Goal: Task Accomplishment & Management: Manage account settings

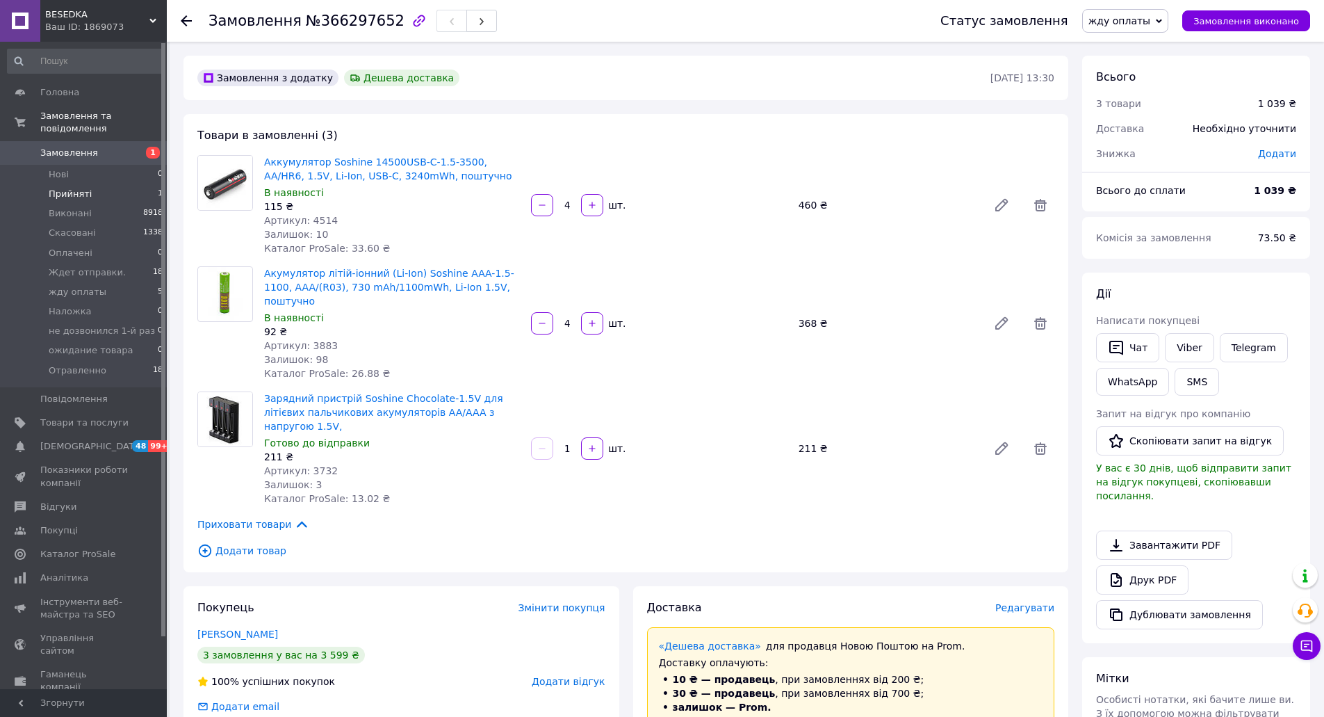
click at [67, 188] on span "Прийняті" at bounding box center [70, 194] width 43 height 13
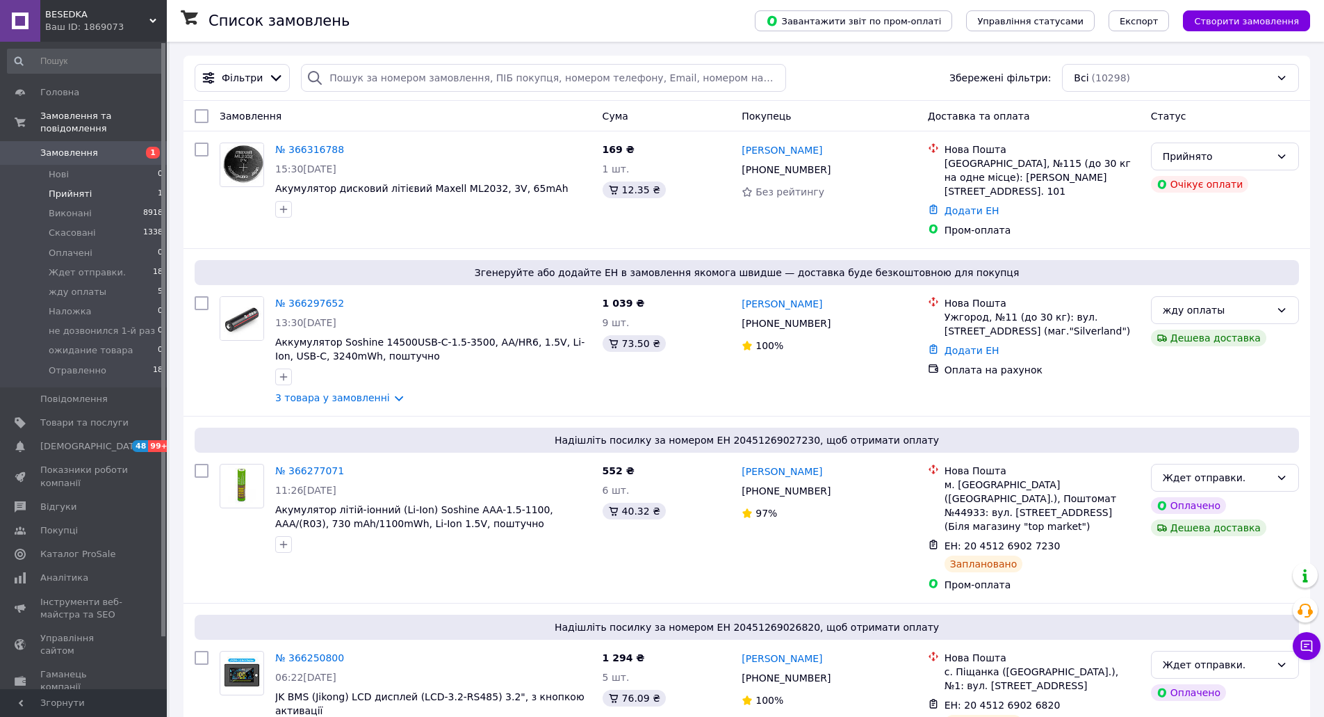
click at [63, 188] on span "Прийняті" at bounding box center [70, 194] width 43 height 13
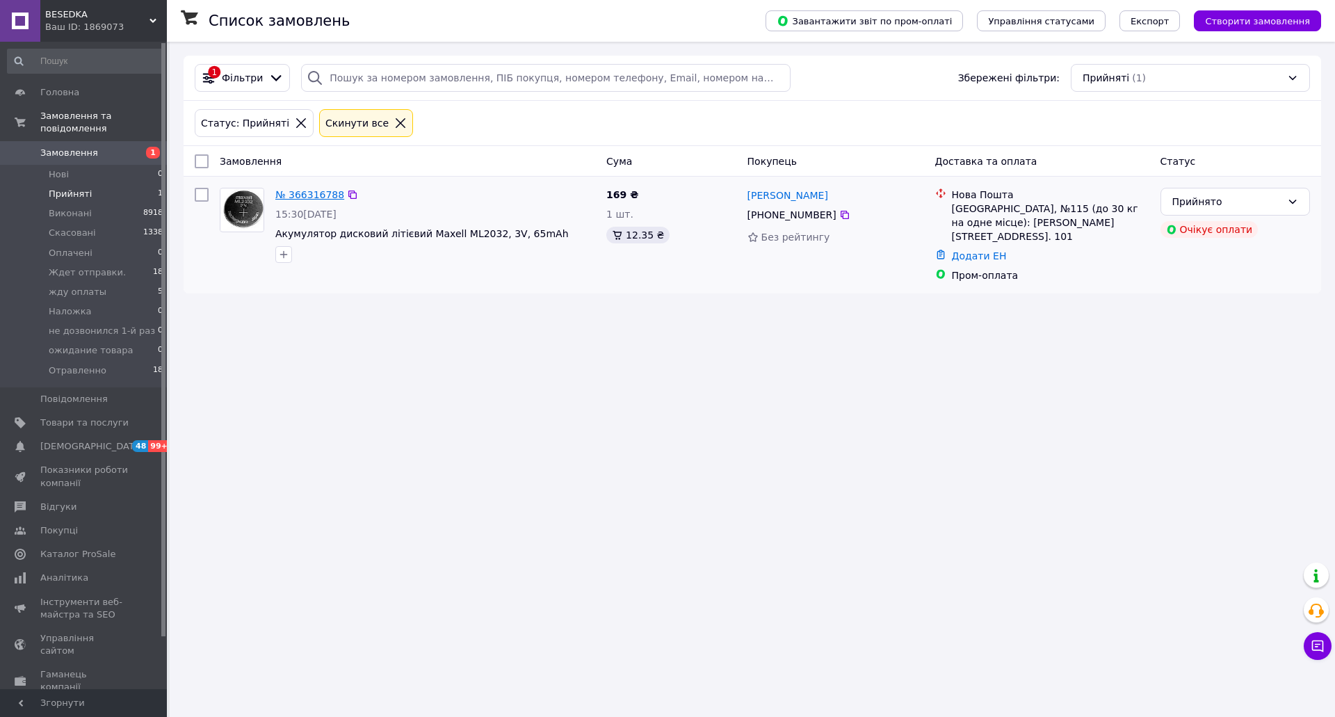
click at [300, 193] on link "№ 366316788" at bounding box center [309, 194] width 69 height 11
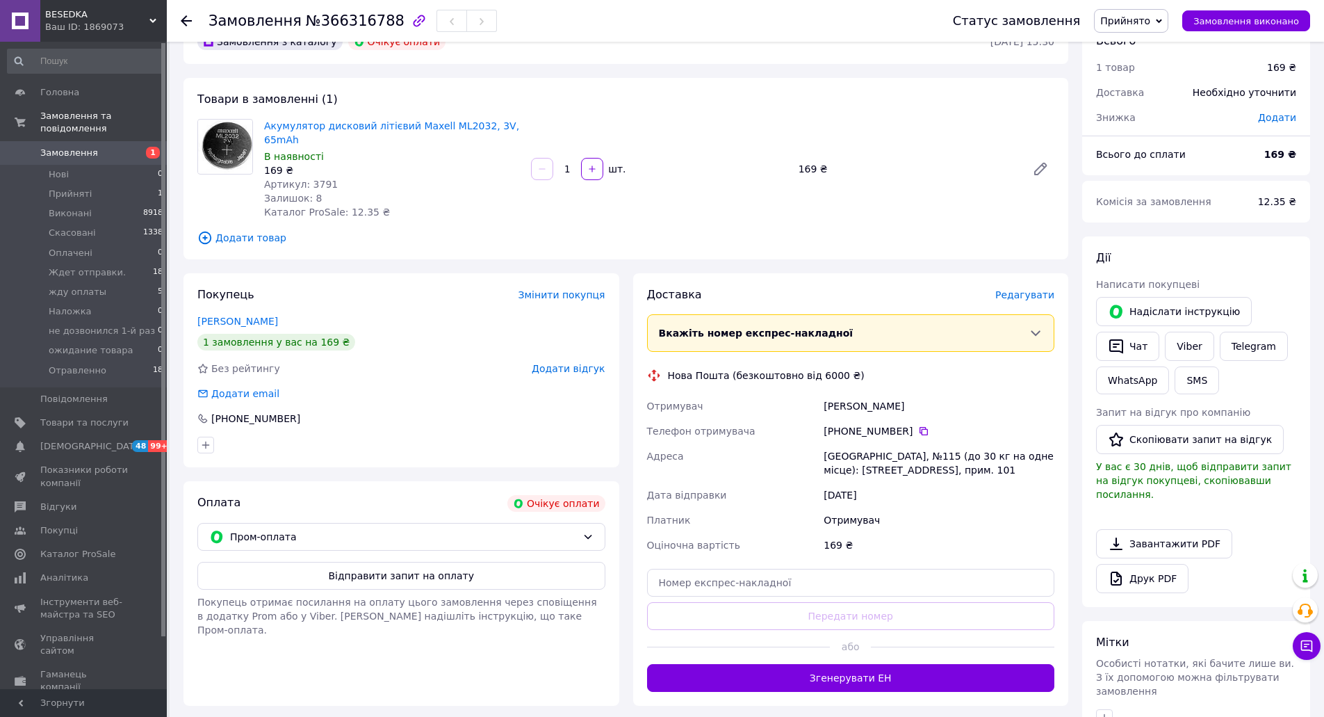
scroll to position [70, 0]
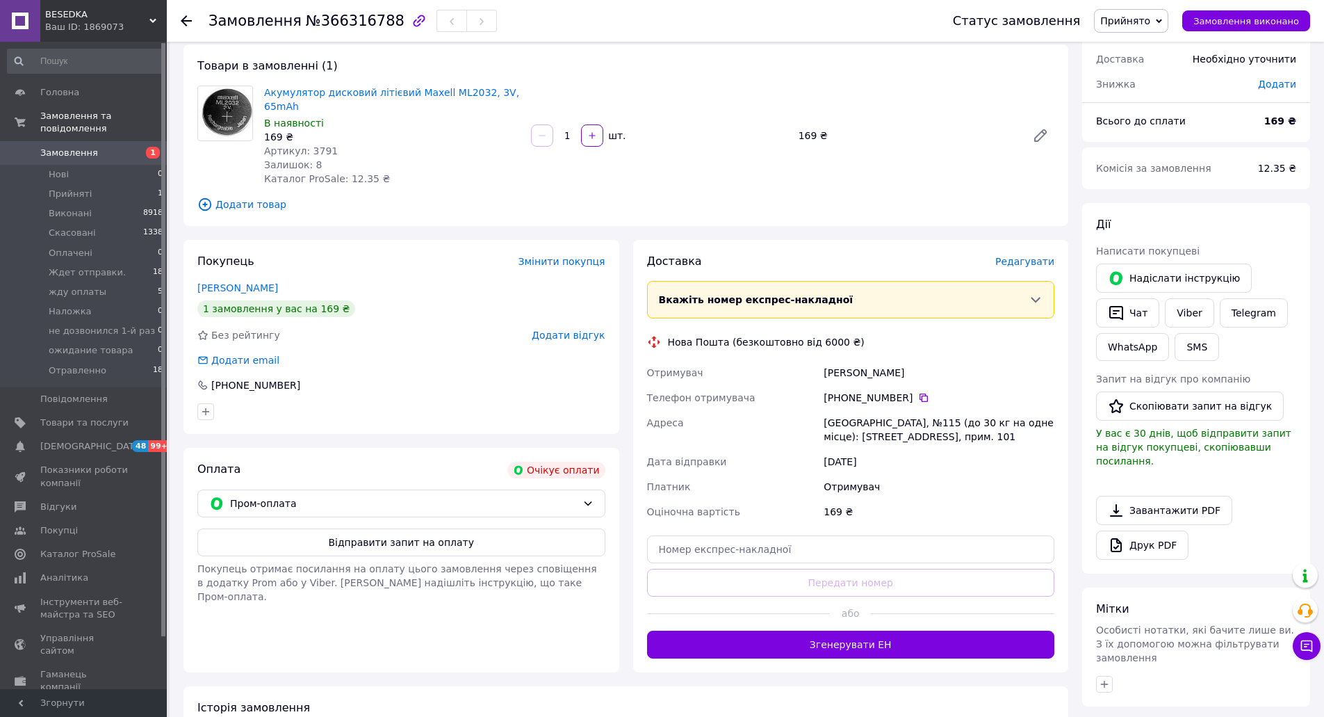
click at [1145, 24] on span "Прийнято" at bounding box center [1125, 20] width 50 height 11
click at [1150, 131] on li "жду оплаты" at bounding box center [1155, 132] width 120 height 21
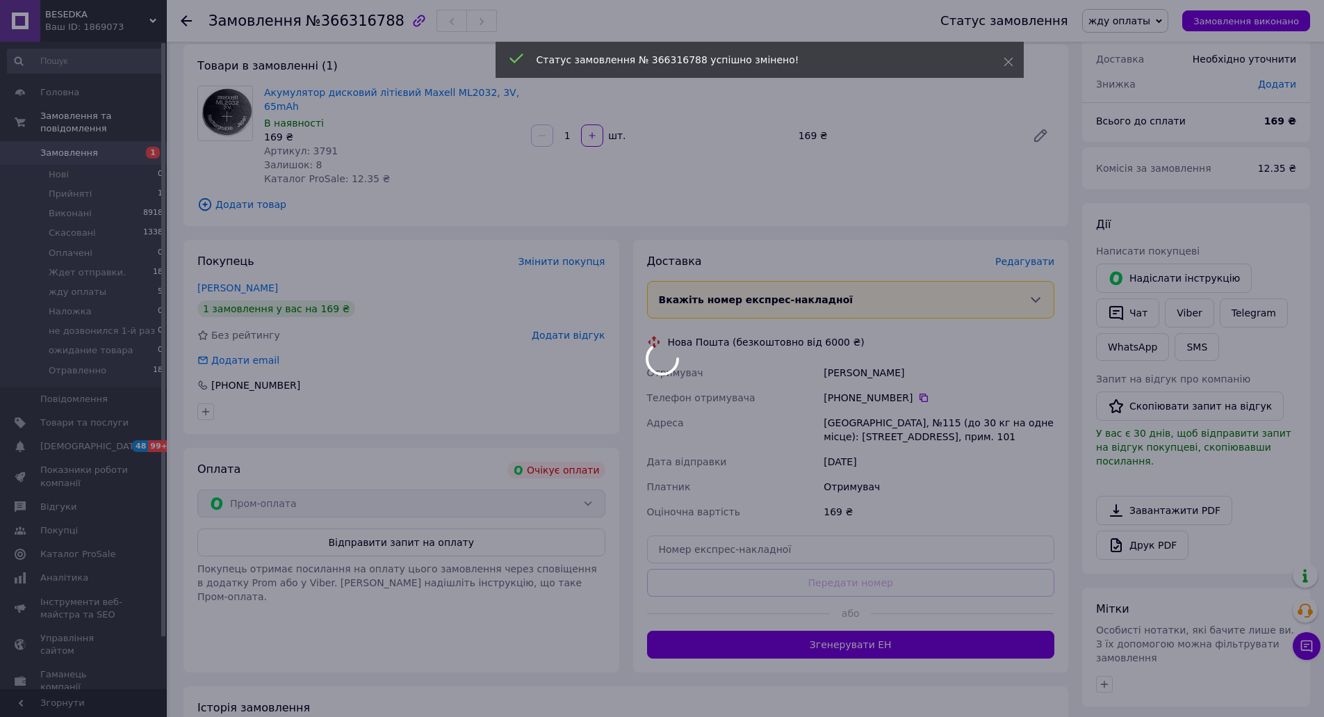
click at [1131, 309] on div at bounding box center [662, 358] width 1324 height 717
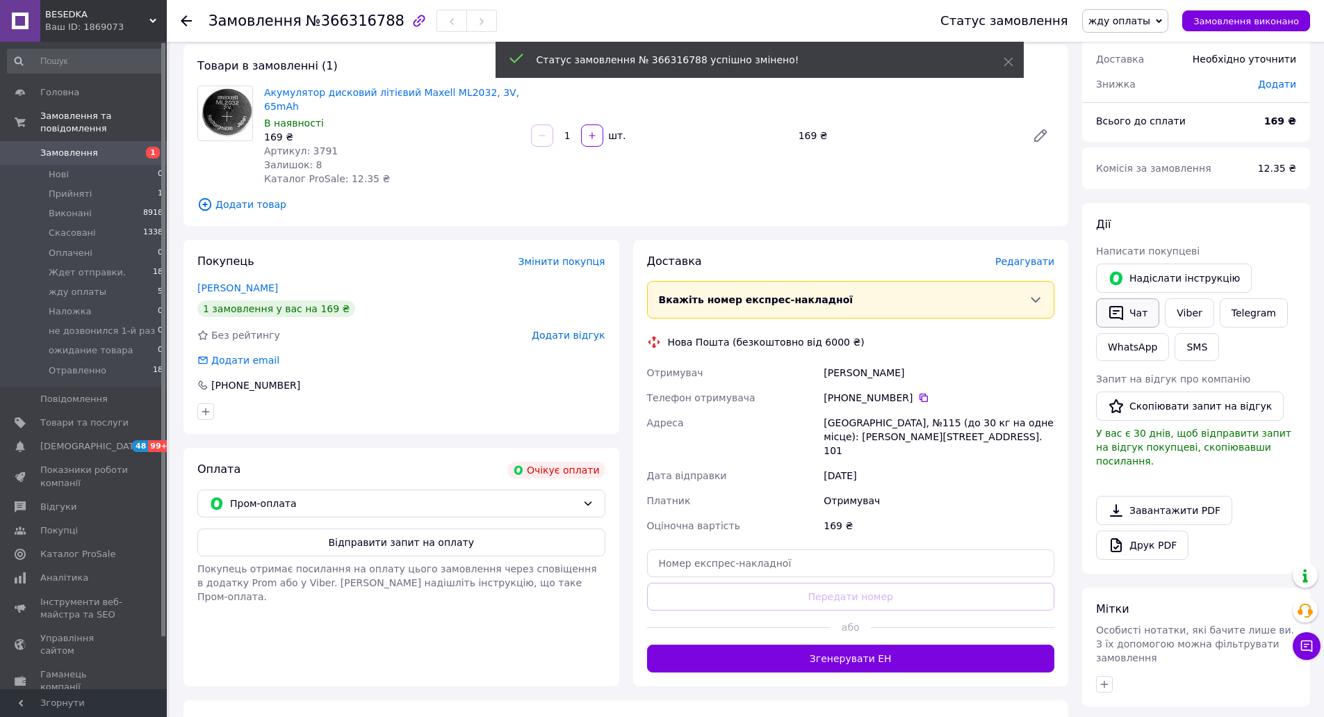
click at [1127, 315] on button "Чат" at bounding box center [1127, 312] width 63 height 29
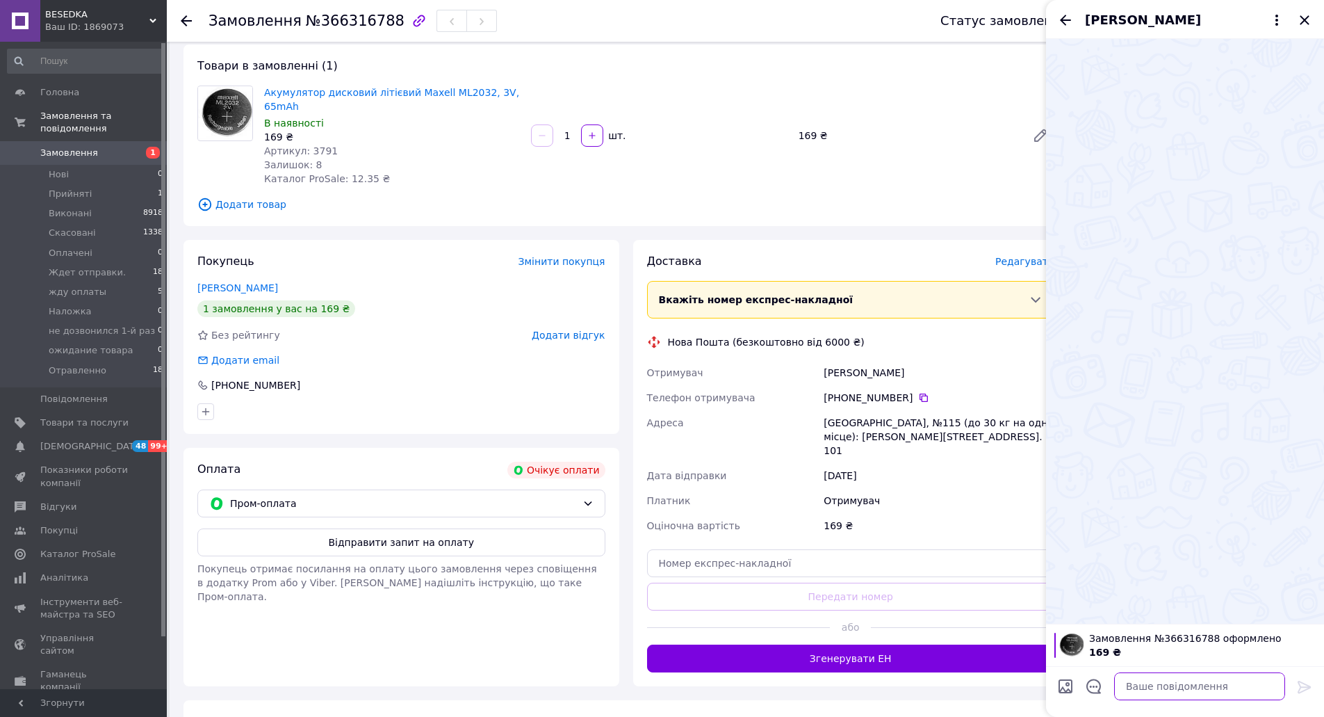
paste textarea "Доброго. є в наявності. чекаю на промоплату"
type textarea "Доброго. є в наявності. чекаю на промоплату"
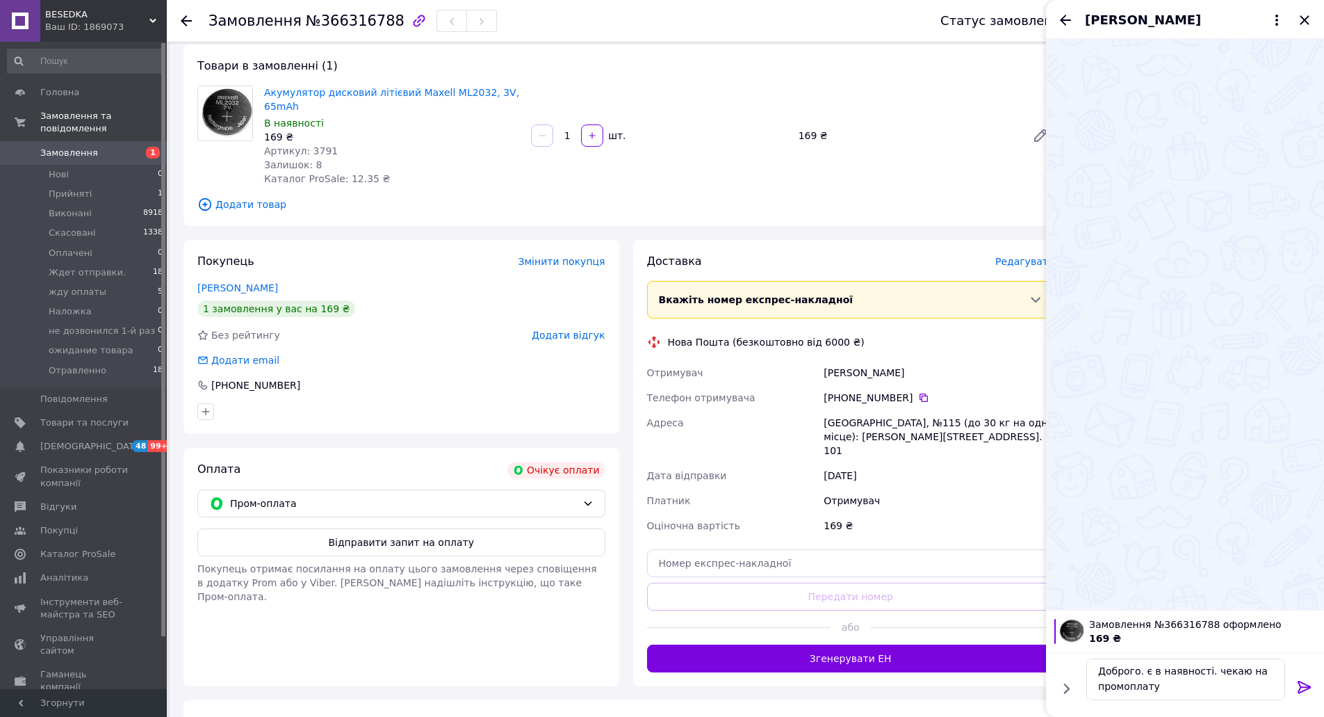
click at [1310, 684] on icon at bounding box center [1304, 686] width 17 height 17
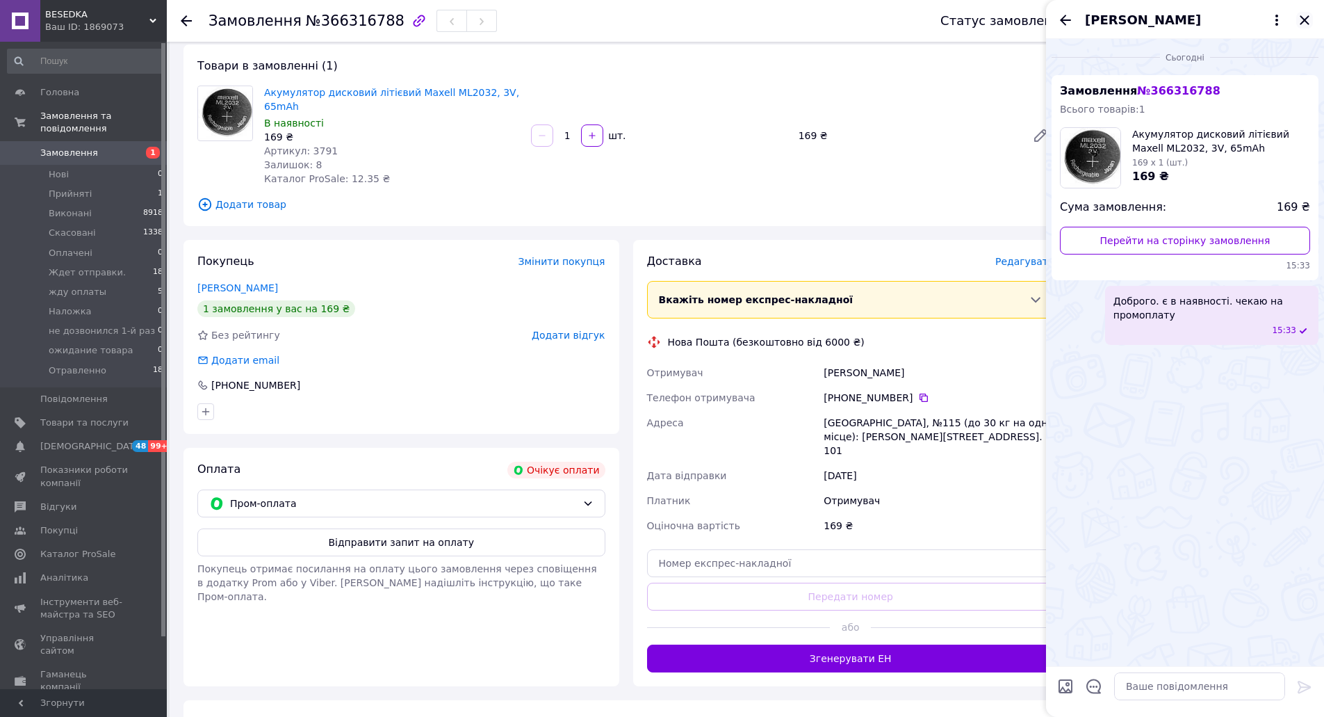
click at [1302, 21] on icon "Закрити" at bounding box center [1304, 20] width 17 height 17
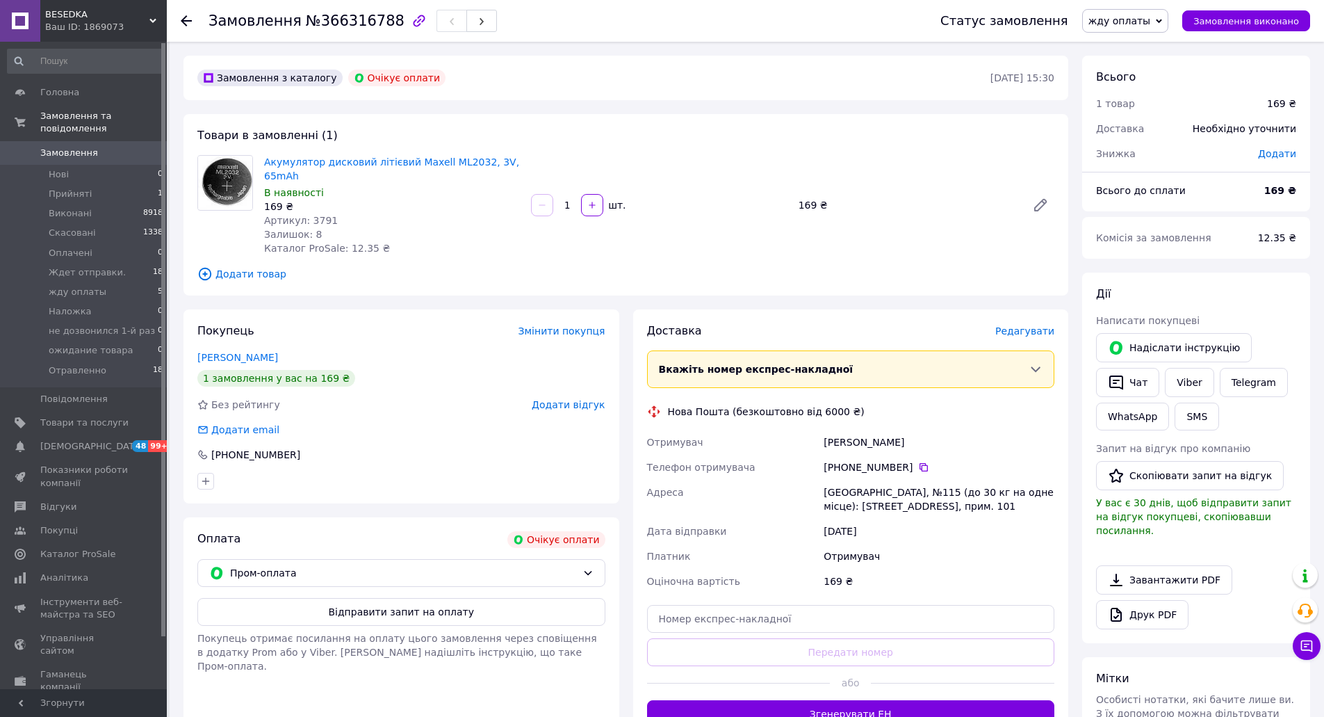
drag, startPoint x: 474, startPoint y: 599, endPoint x: 423, endPoint y: 589, distance: 51.8
click at [471, 599] on button "Відправити запит на оплату" at bounding box center [401, 612] width 408 height 28
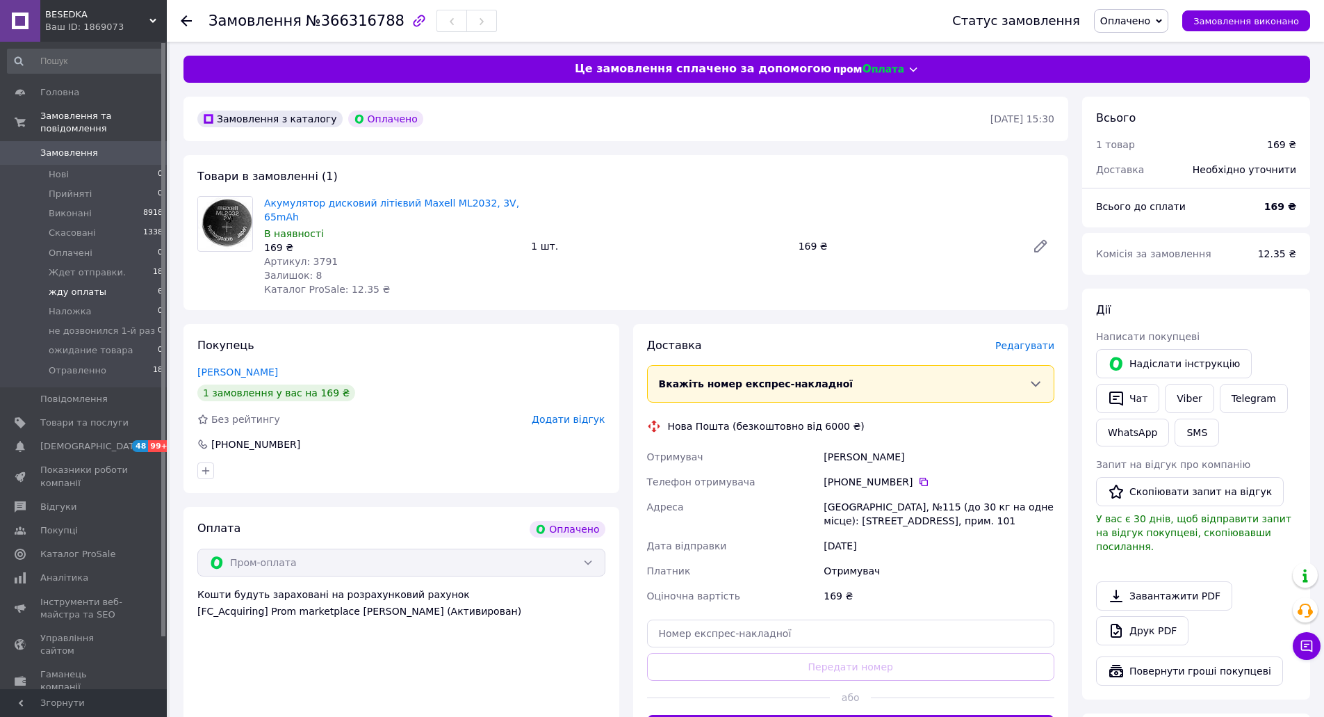
click at [74, 286] on span "жду оплаты" at bounding box center [78, 292] width 58 height 13
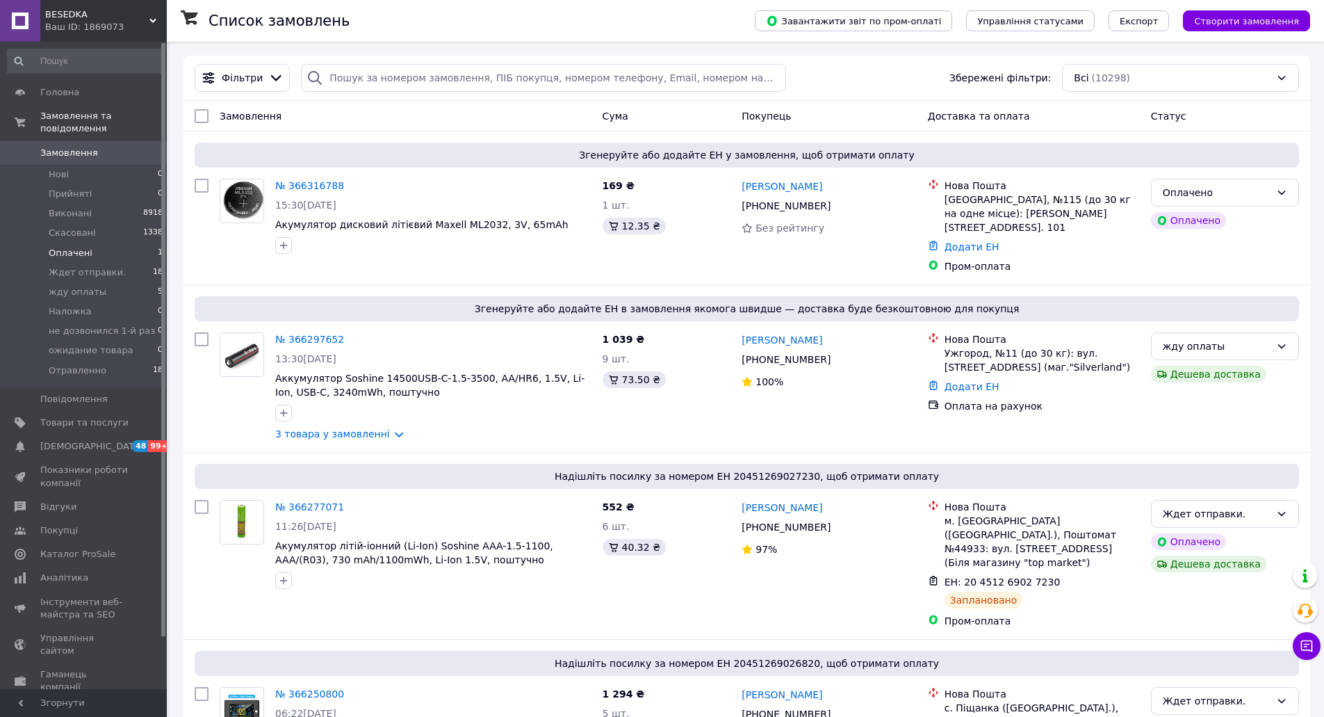
click at [62, 247] on span "Оплачені" at bounding box center [71, 253] width 44 height 13
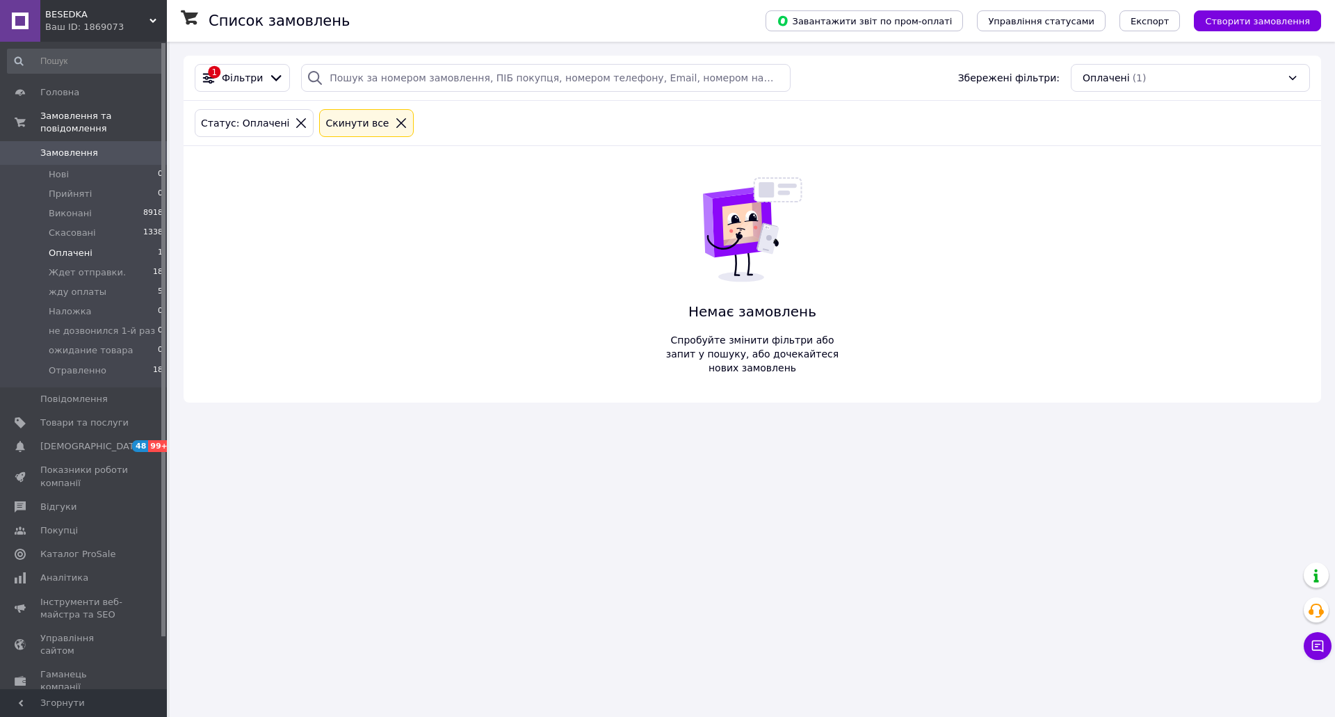
click at [80, 247] on span "Оплачені" at bounding box center [71, 253] width 44 height 13
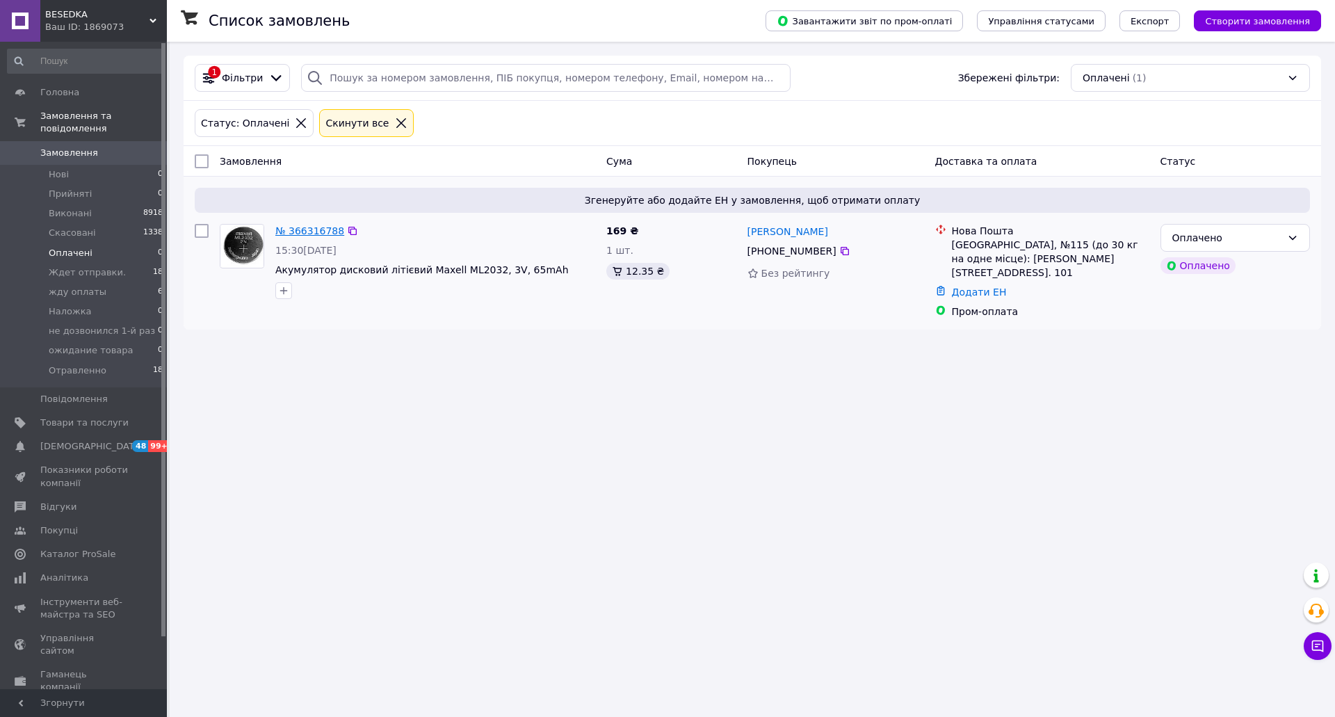
click at [305, 230] on link "№ 366316788" at bounding box center [309, 230] width 69 height 11
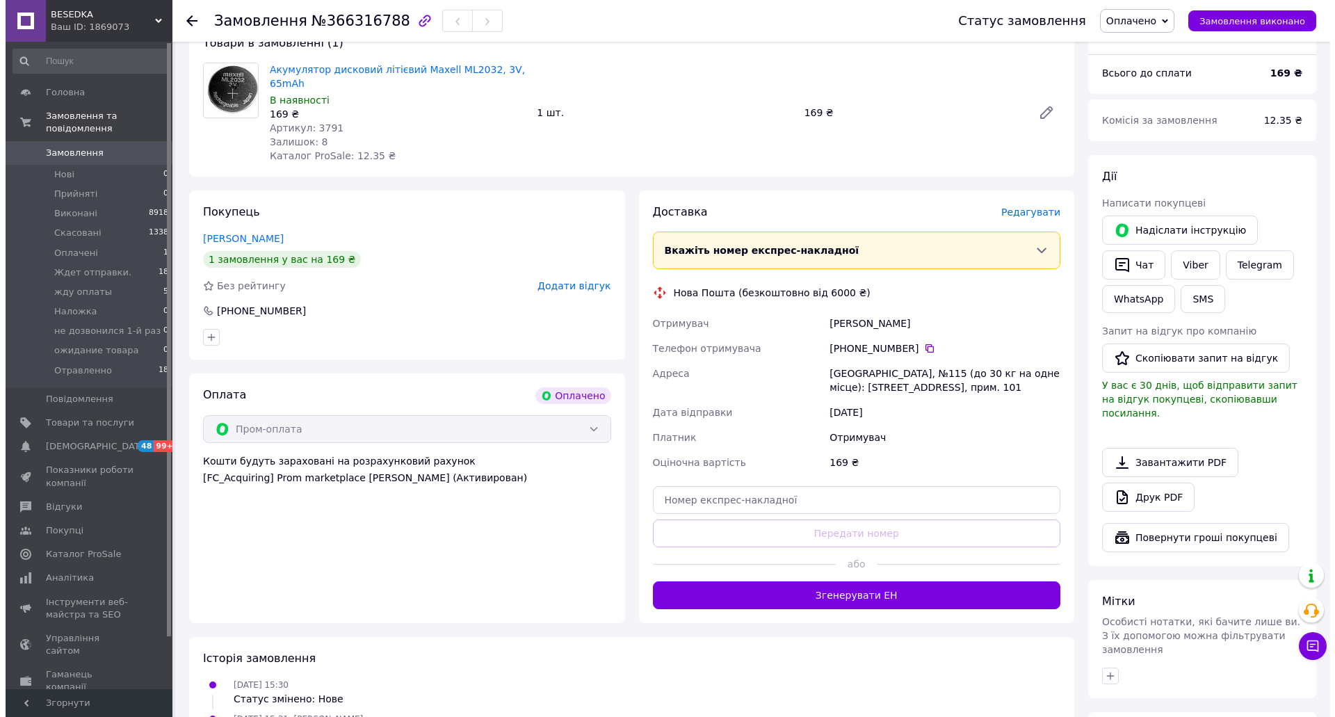
scroll to position [139, 0]
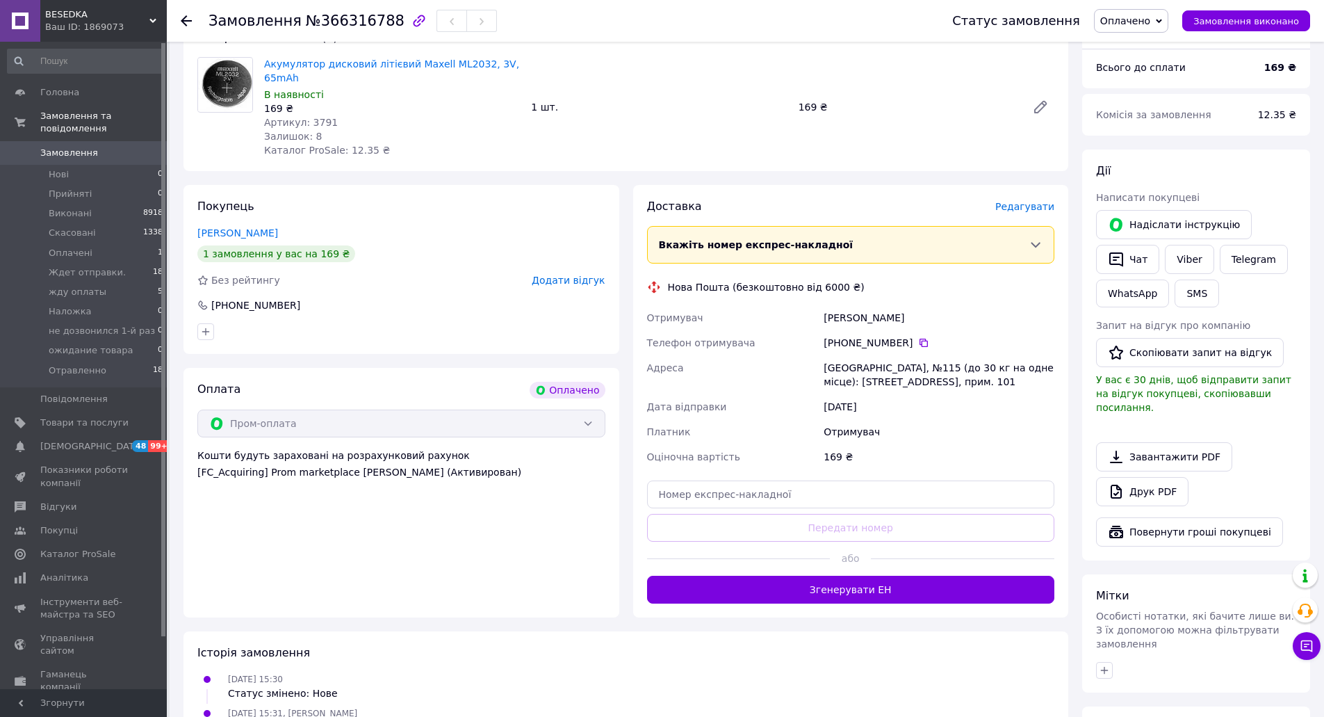
click at [1036, 201] on span "Редагувати" at bounding box center [1024, 206] width 59 height 11
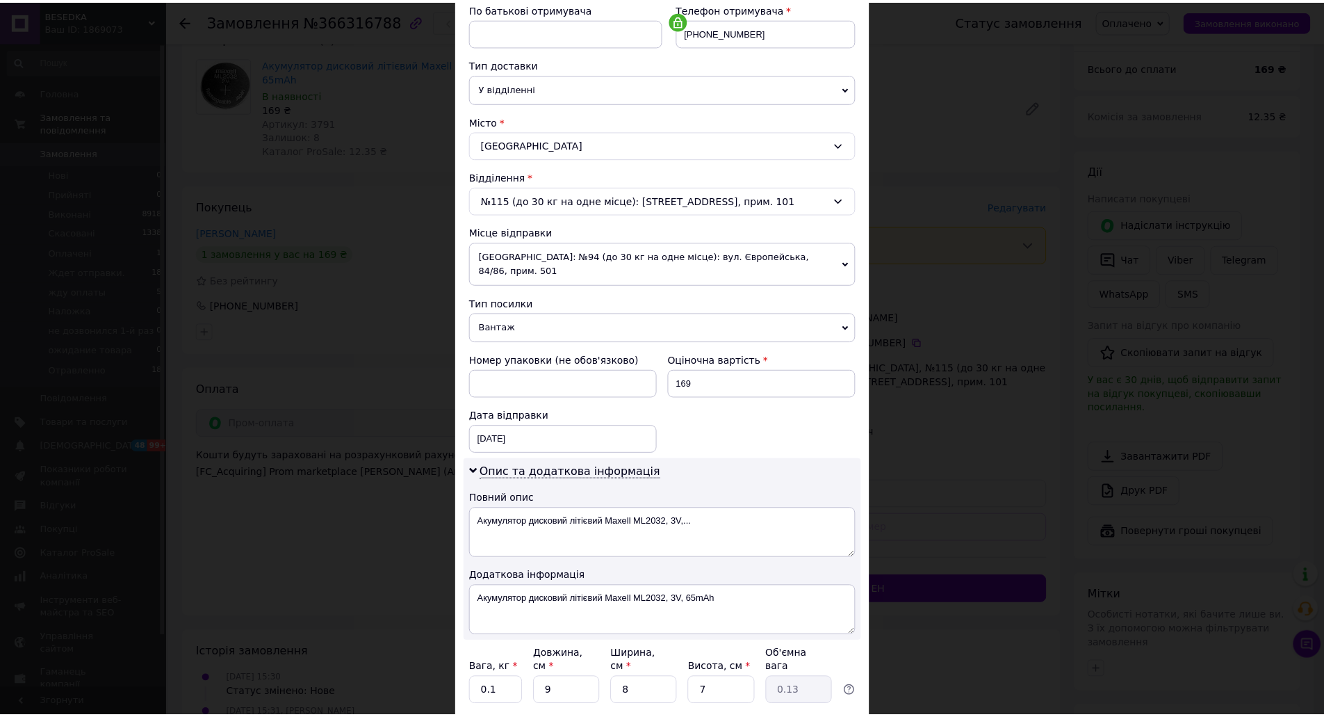
scroll to position [362, 0]
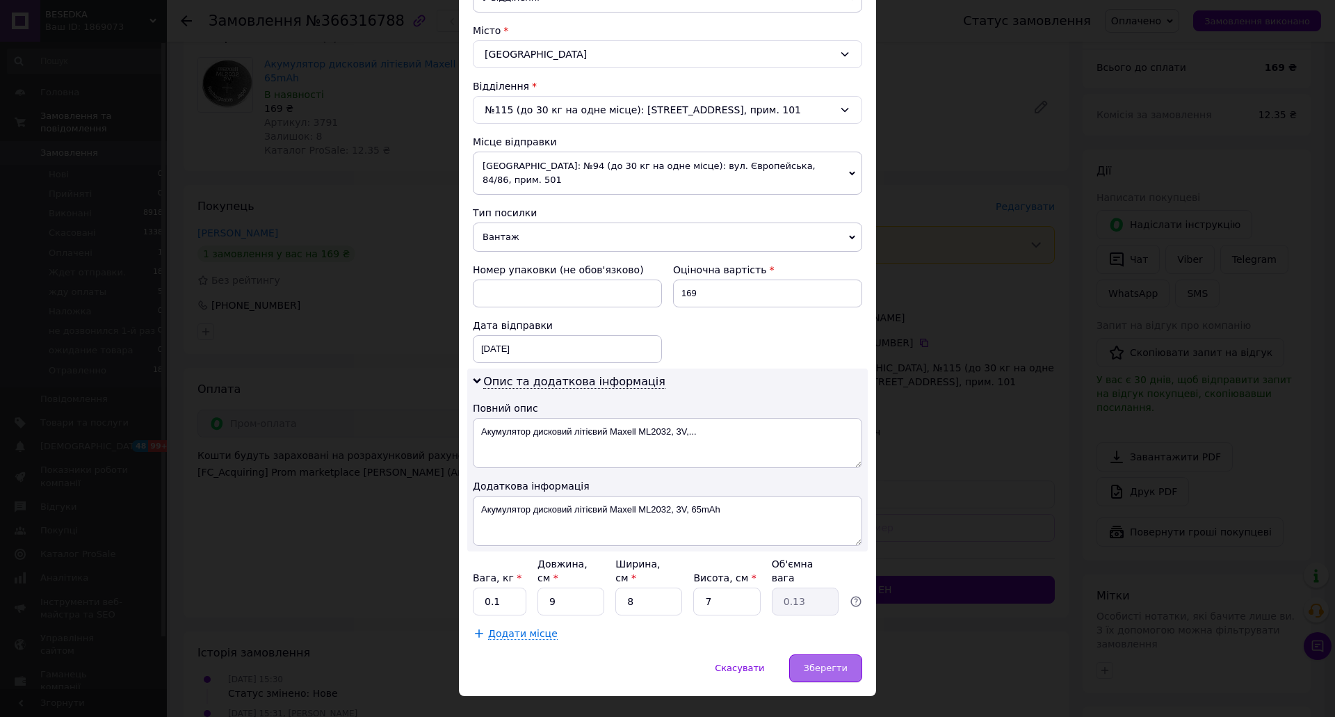
click at [825, 662] on span "Зберегти" at bounding box center [826, 667] width 44 height 10
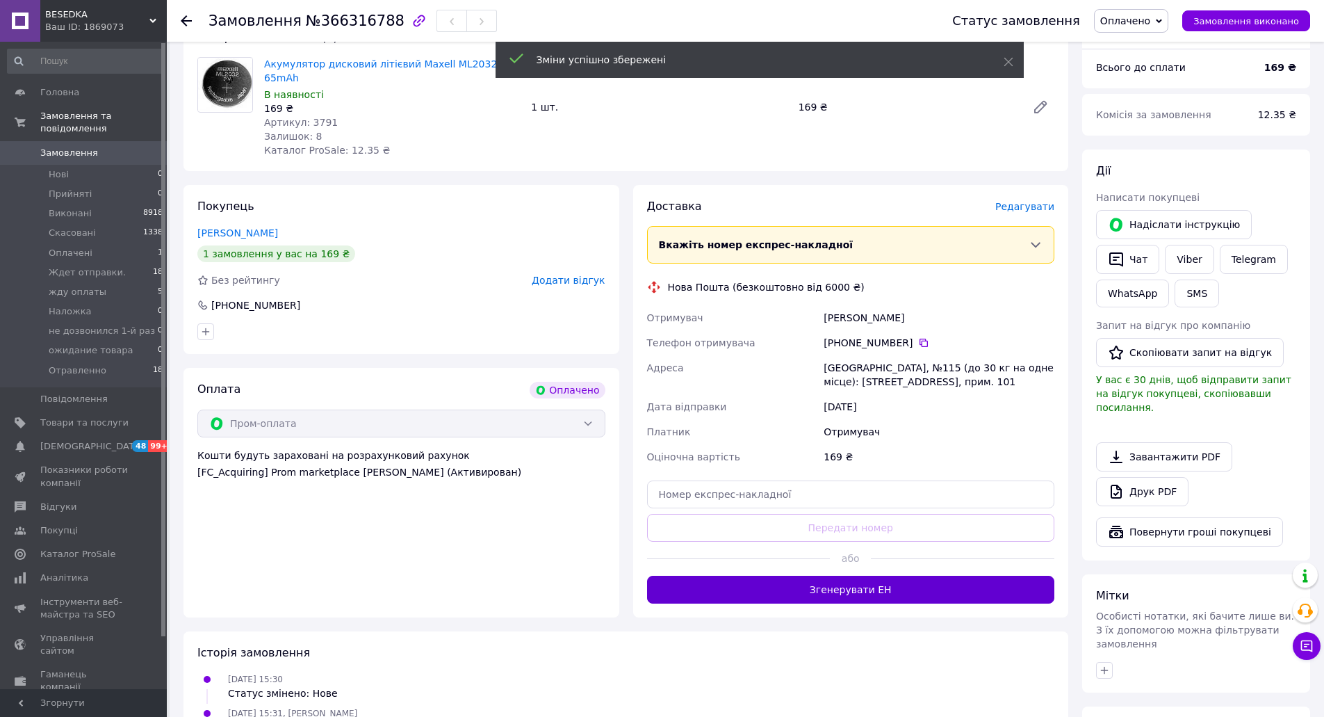
click at [813, 576] on button "Згенерувати ЕН" at bounding box center [851, 590] width 408 height 28
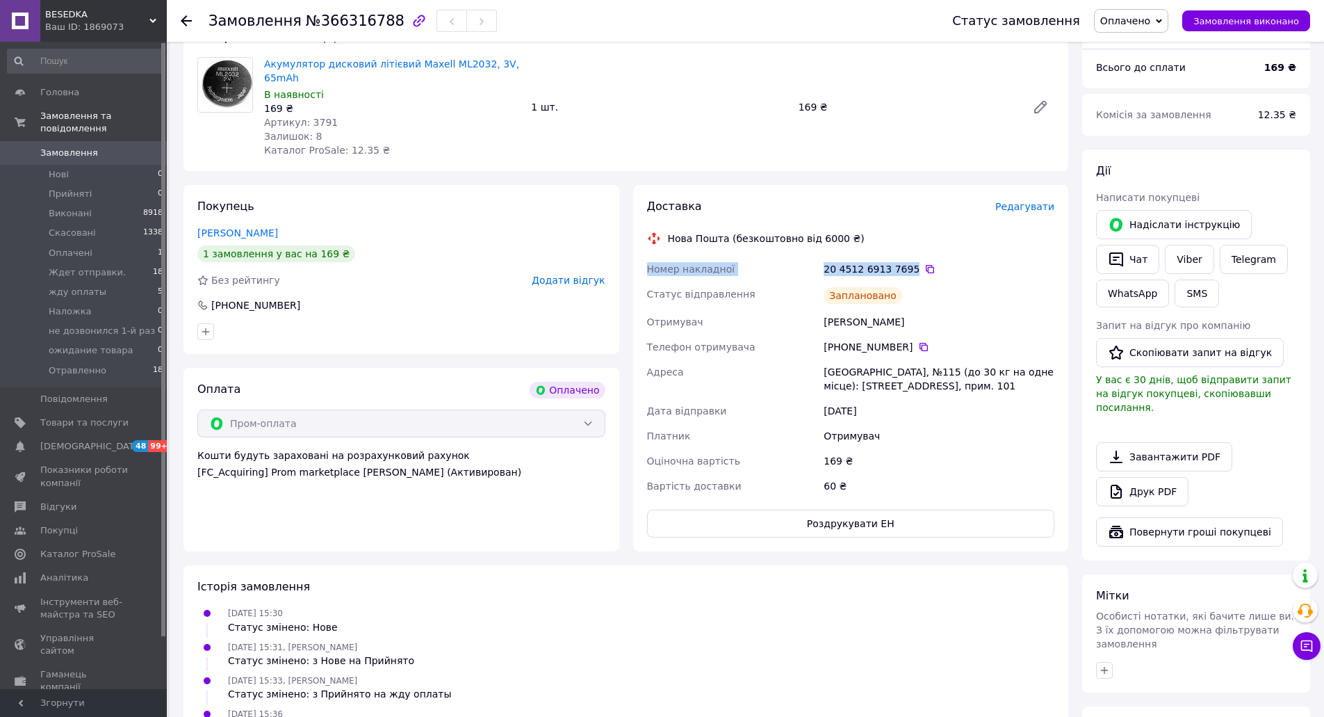
drag, startPoint x: 643, startPoint y: 252, endPoint x: 904, endPoint y: 254, distance: 261.4
click at [904, 254] on div "Доставка Редагувати Нова Пошта (безкоштовно від 6000 ₴) Номер накладної 20 4512…" at bounding box center [851, 368] width 436 height 366
copy div "Номер накладної 20 4512 6913 7695"
click at [1139, 22] on span "Оплачено" at bounding box center [1125, 20] width 50 height 11
click at [1147, 114] on li "Ждет отправки." at bounding box center [1155, 111] width 120 height 21
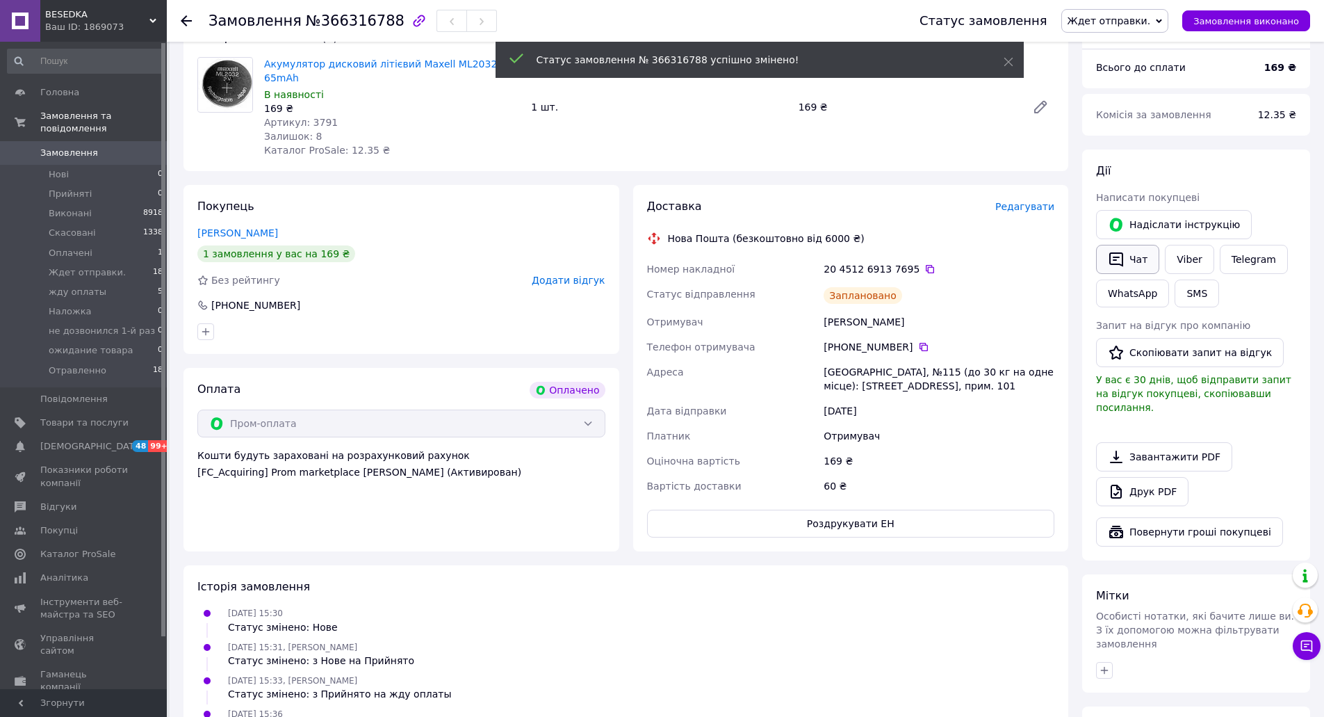
click at [1125, 259] on button "Чат" at bounding box center [1127, 259] width 63 height 29
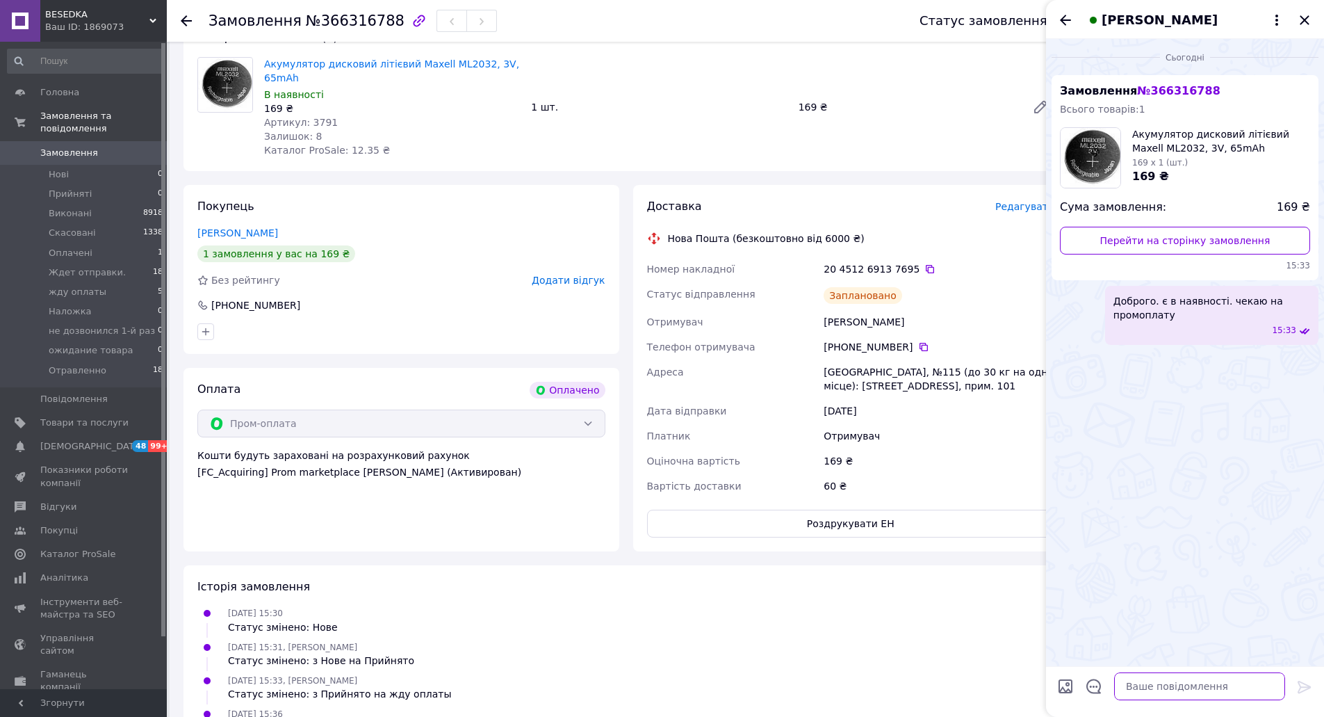
paste textarea "Номер накладної 20 4512 6913 7695"
type textarea "Номер накладної 20 4512 6913 7695"
click at [1304, 683] on icon at bounding box center [1304, 687] width 13 height 13
click at [1307, 19] on icon "Закрити" at bounding box center [1304, 19] width 9 height 9
